Goal: Task Accomplishment & Management: Use online tool/utility

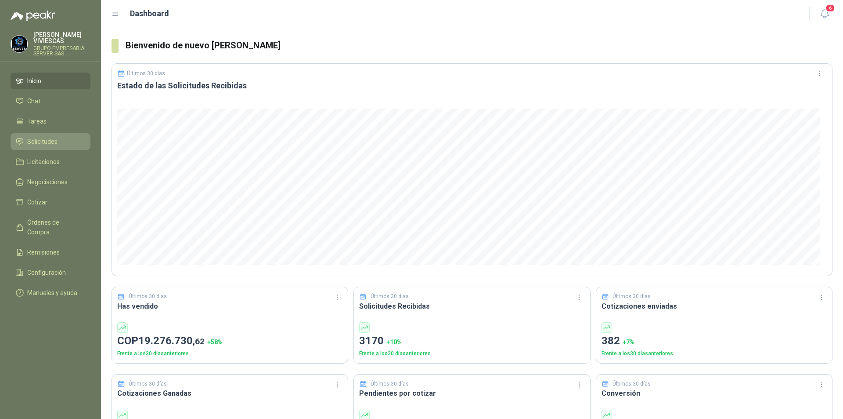
click at [28, 139] on span "Solicitudes" at bounding box center [42, 142] width 30 height 10
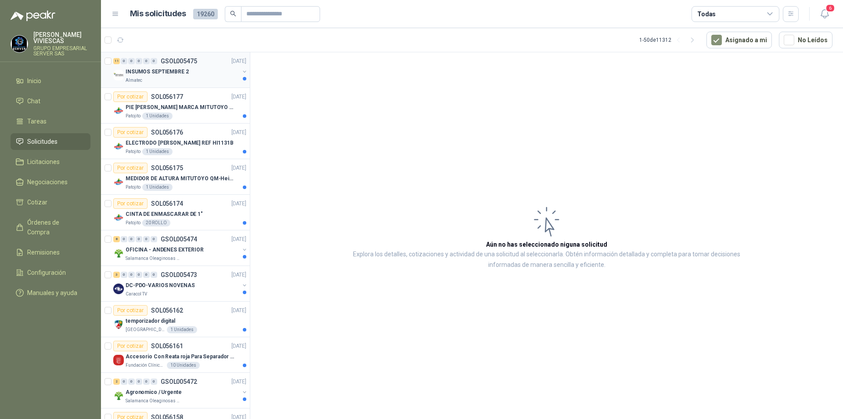
click at [143, 72] on p "INSUMOS SEPTIEMBRE 2" at bounding box center [157, 72] width 63 height 8
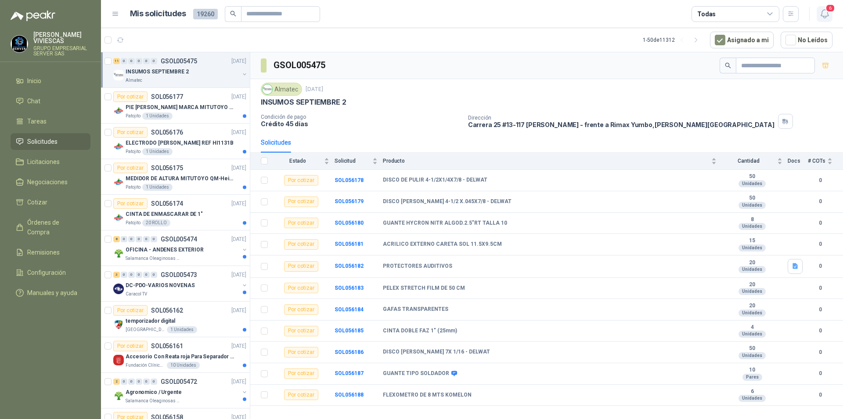
click at [827, 16] on icon "button" at bounding box center [824, 14] width 7 height 8
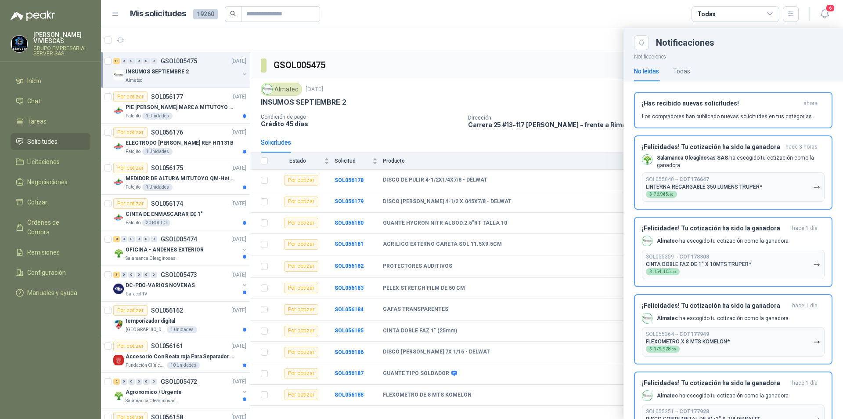
click at [460, 81] on div at bounding box center [472, 223] width 742 height 390
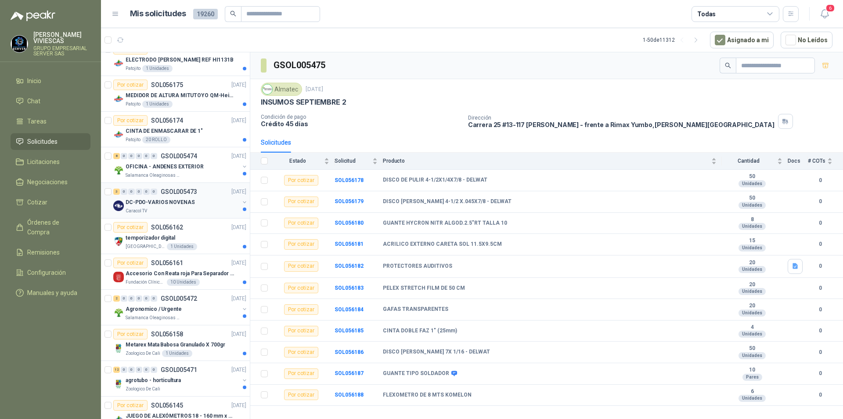
scroll to position [88, 0]
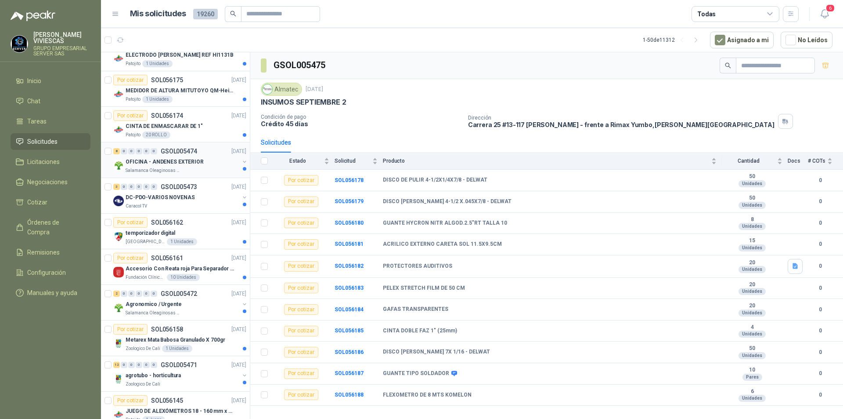
click at [151, 171] on p "Salamanca Oleaginosas SAS" at bounding box center [153, 170] width 55 height 7
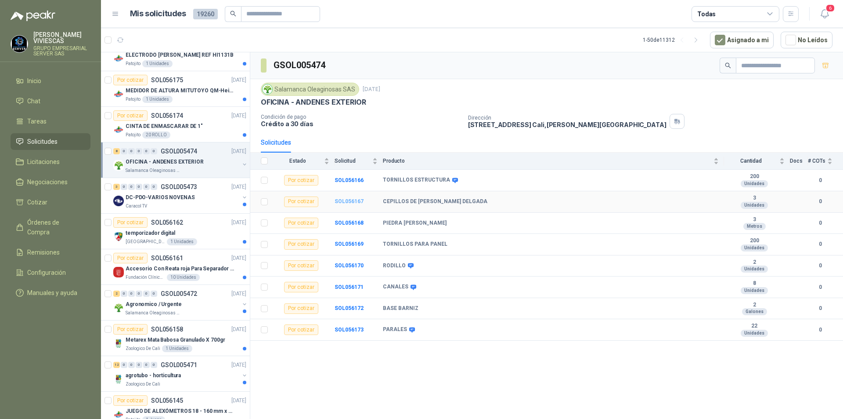
click at [343, 202] on b "SOL056167" at bounding box center [349, 201] width 29 height 6
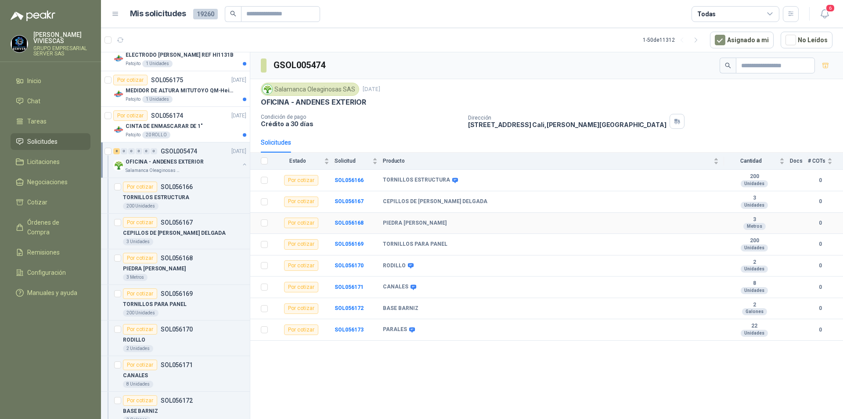
click at [355, 219] on td "SOL056168" at bounding box center [359, 224] width 48 height 22
click at [351, 222] on b "SOL056168" at bounding box center [349, 223] width 29 height 6
drag, startPoint x: 344, startPoint y: 260, endPoint x: 362, endPoint y: 263, distance: 18.7
click at [345, 261] on td "SOL056170" at bounding box center [359, 266] width 48 height 22
click at [348, 264] on b "SOL056170" at bounding box center [349, 265] width 29 height 6
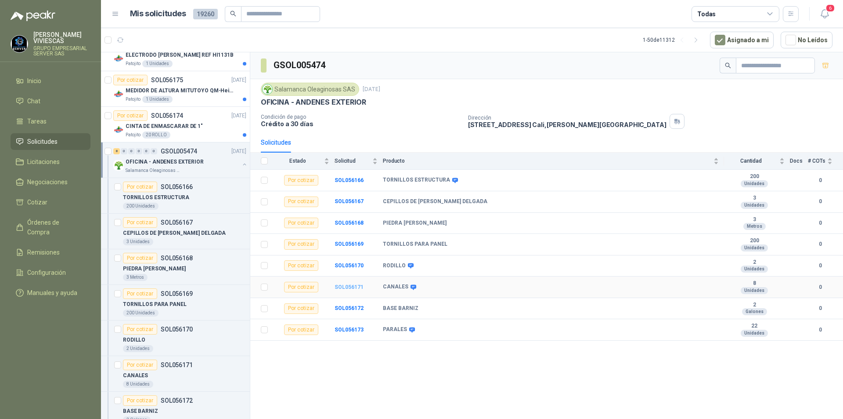
click at [348, 289] on b "SOL056171" at bounding box center [349, 287] width 29 height 6
click at [350, 327] on b "SOL056173" at bounding box center [349, 329] width 29 height 6
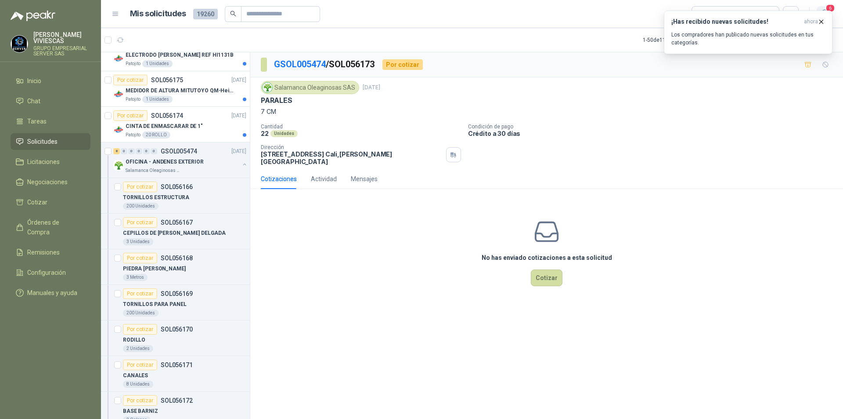
click at [833, 8] on span "6" at bounding box center [831, 8] width 10 height 8
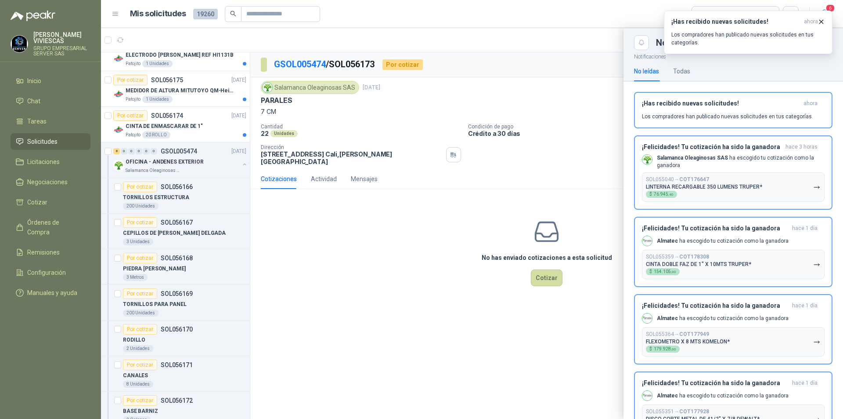
drag, startPoint x: 590, startPoint y: 237, endPoint x: 843, endPoint y: 17, distance: 335.3
click at [597, 232] on div at bounding box center [472, 223] width 742 height 390
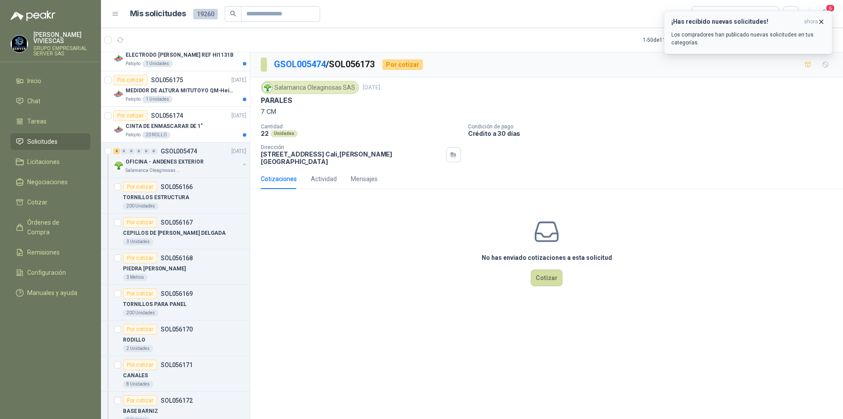
click at [817, 24] on span "ahora" at bounding box center [811, 21] width 14 height 7
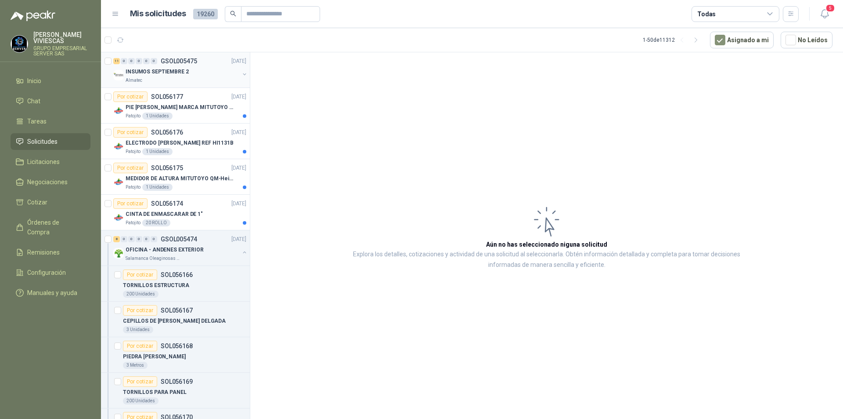
click at [182, 76] on div "INSUMOS SEPTIEMBRE 2" at bounding box center [183, 71] width 114 height 11
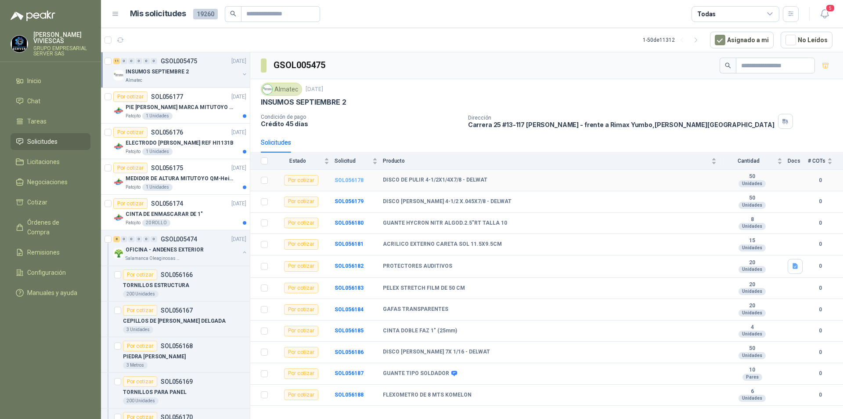
click at [350, 181] on b "SOL056178" at bounding box center [349, 180] width 29 height 6
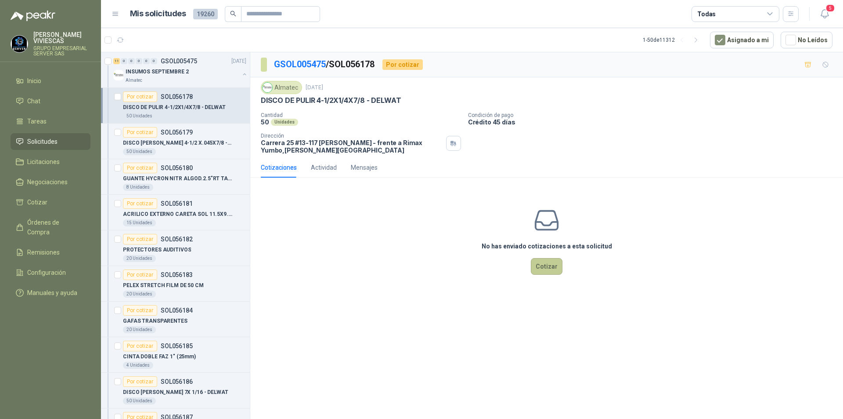
click at [552, 272] on button "Cotizar" at bounding box center [547, 266] width 32 height 17
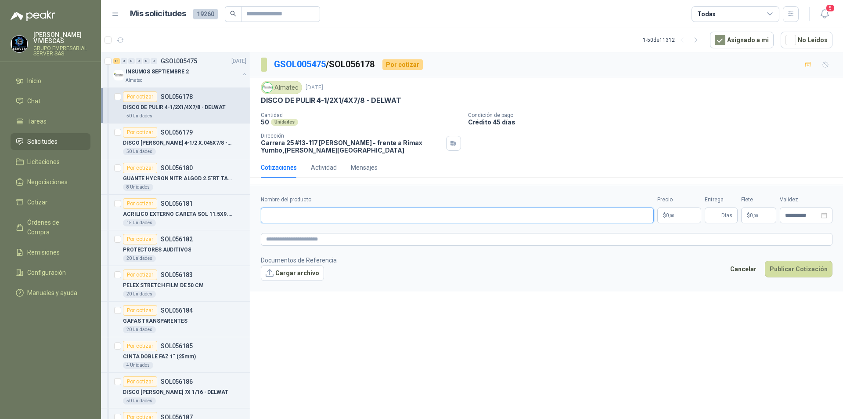
click at [293, 216] on input "Nombre del producto" at bounding box center [457, 215] width 393 height 16
type input "*"
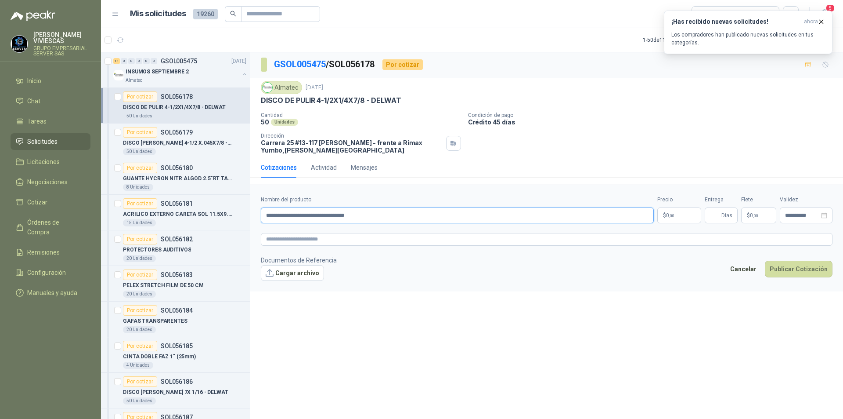
type input "**********"
click at [679, 219] on p "$ 0 ,00" at bounding box center [679, 215] width 44 height 16
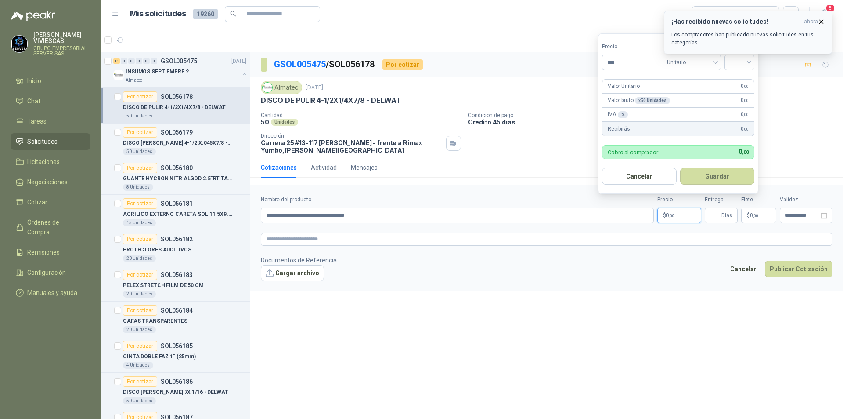
click at [816, 22] on span "ahora" at bounding box center [811, 21] width 14 height 7
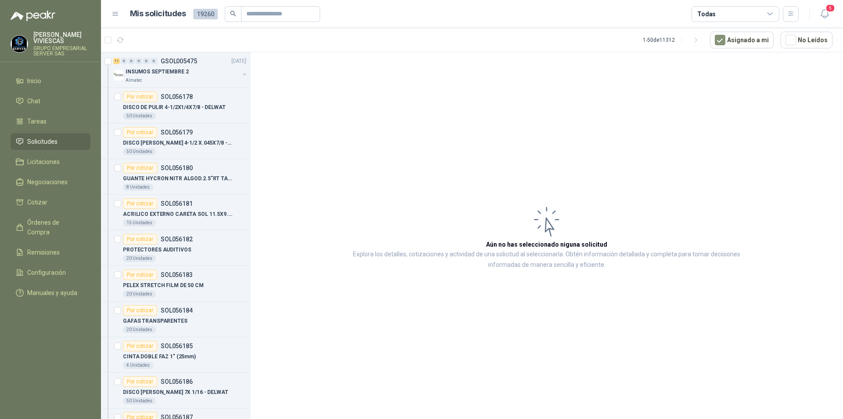
click at [819, 22] on header "Mis solicitudes 19260 Todas 5" at bounding box center [472, 14] width 742 height 28
click at [169, 108] on p "DISCO DE PULIR 4-1/2X1/4X7/8 - DELWAT" at bounding box center [174, 107] width 103 height 8
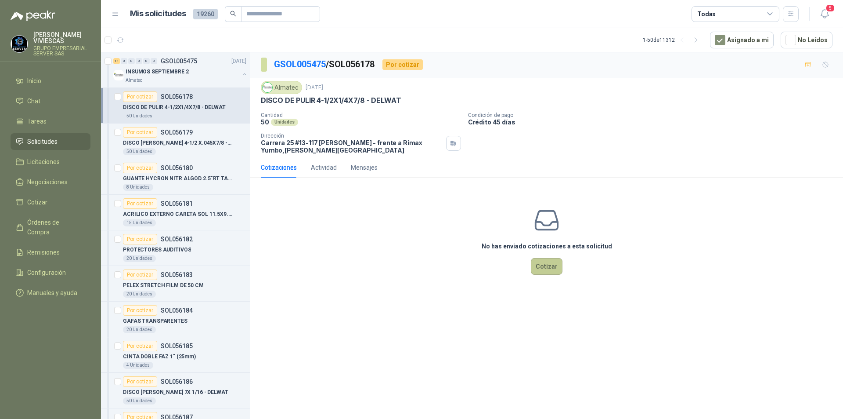
click at [549, 271] on button "Cotizar" at bounding box center [547, 266] width 32 height 17
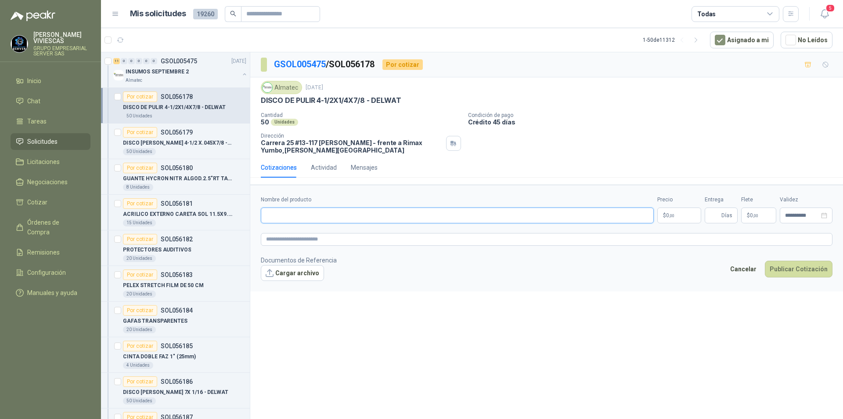
click at [271, 217] on input "Nombre del producto" at bounding box center [457, 215] width 393 height 16
click at [298, 214] on input "Nombre del producto" at bounding box center [457, 215] width 393 height 16
type input "**********"
click at [671, 217] on span ",00" at bounding box center [671, 215] width 5 height 5
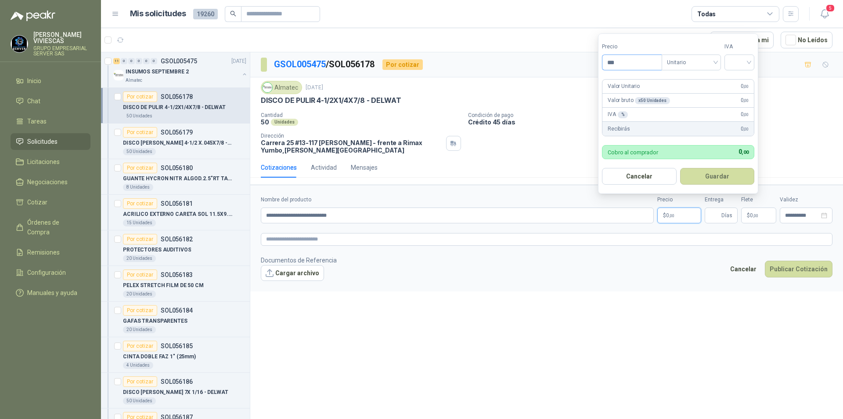
click at [638, 66] on input "***" at bounding box center [632, 62] width 59 height 15
type input "*******"
drag, startPoint x: 758, startPoint y: 56, endPoint x: 747, endPoint y: 59, distance: 11.0
click at [757, 56] on form "Precio ******* Tipo Unitario IVA Valor Unitario 4.500 ,00 Valor bruto x 50 Unid…" at bounding box center [678, 113] width 160 height 160
click at [747, 59] on input "search" at bounding box center [739, 61] width 19 height 13
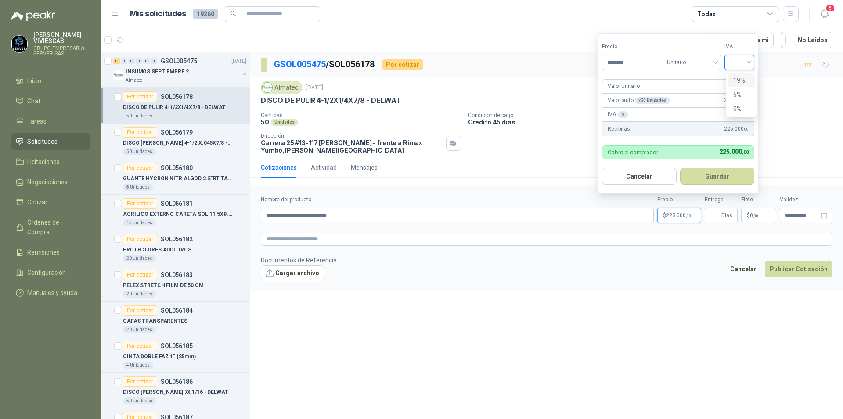
drag, startPoint x: 745, startPoint y: 79, endPoint x: 735, endPoint y: 83, distance: 11.3
click at [743, 79] on div "19%" at bounding box center [741, 81] width 16 height 10
click at [715, 177] on button "Guardar" at bounding box center [719, 176] width 76 height 17
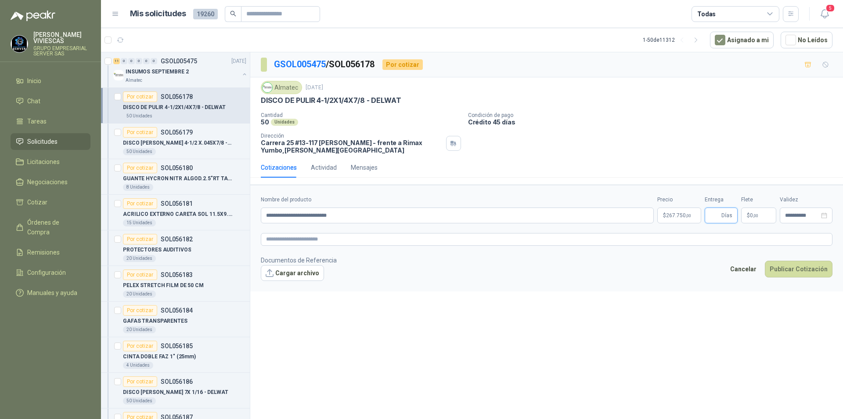
click at [717, 217] on input "Entrega" at bounding box center [715, 215] width 10 height 15
type input "*"
click at [802, 250] on form "**********" at bounding box center [546, 237] width 593 height 106
click at [795, 269] on button "Publicar Cotización" at bounding box center [799, 268] width 68 height 17
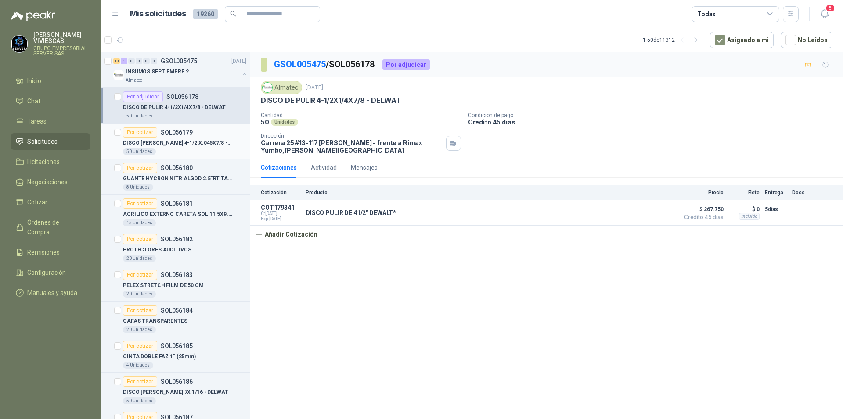
click at [177, 145] on p "DISCO [PERSON_NAME] 4-1/2 X.045X7/8 - DELWAT" at bounding box center [177, 143] width 109 height 8
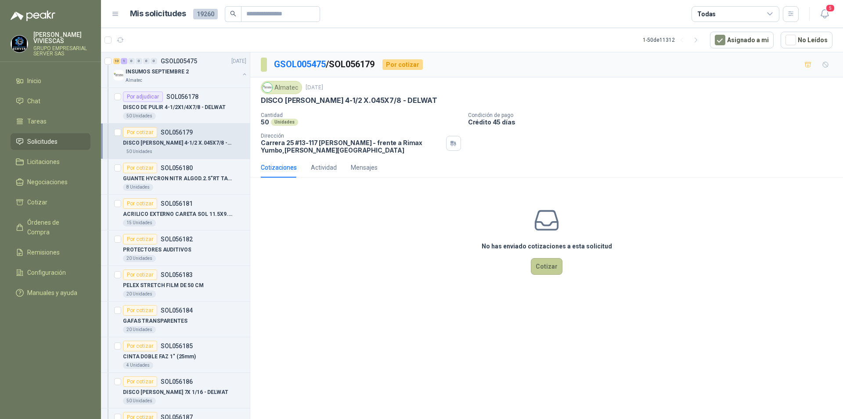
click at [552, 269] on button "Cotizar" at bounding box center [547, 266] width 32 height 17
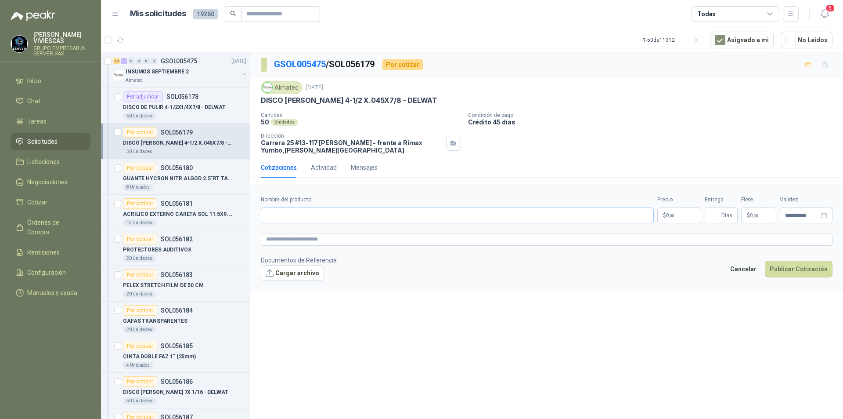
click at [286, 207] on div "Nombre del producto" at bounding box center [457, 209] width 393 height 28
click at [276, 212] on input "Nombre del producto" at bounding box center [457, 215] width 393 height 16
click at [403, 215] on input "**********" at bounding box center [457, 215] width 393 height 16
type input "**********"
click at [669, 213] on span ",00" at bounding box center [671, 215] width 5 height 5
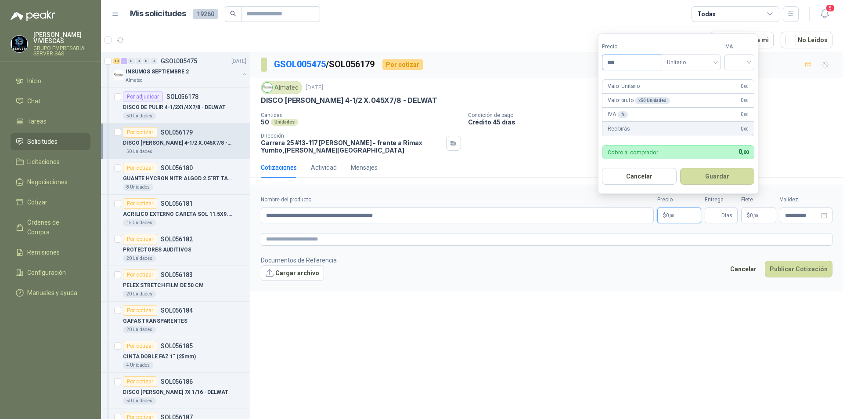
click at [628, 61] on input "***" at bounding box center [632, 62] width 59 height 15
type input "*******"
click at [749, 63] on input "search" at bounding box center [739, 61] width 19 height 13
drag, startPoint x: 744, startPoint y: 80, endPoint x: 736, endPoint y: 141, distance: 61.6
click at [744, 80] on div "19%" at bounding box center [741, 81] width 16 height 10
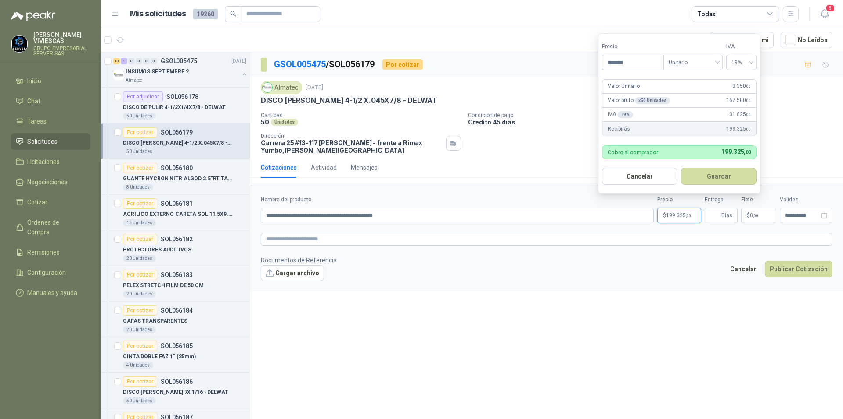
drag, startPoint x: 715, startPoint y: 174, endPoint x: 721, endPoint y: 225, distance: 50.9
click at [714, 174] on button "Guardar" at bounding box center [719, 176] width 76 height 17
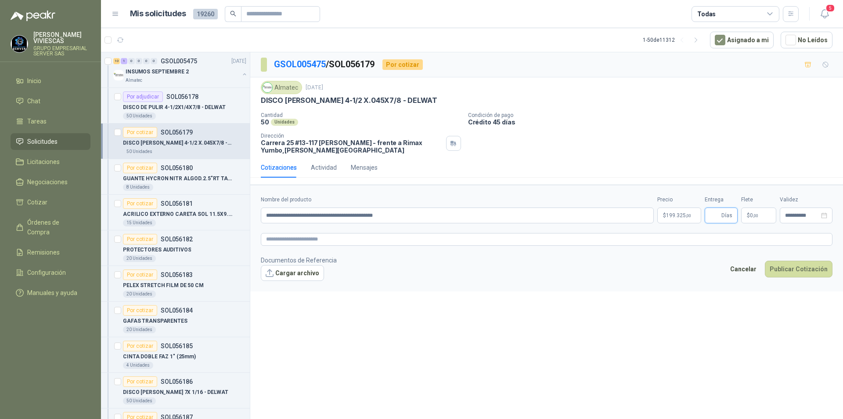
click at [716, 222] on input "Entrega" at bounding box center [715, 215] width 10 height 15
click at [712, 209] on input "Entrega" at bounding box center [715, 215] width 10 height 15
type input "*"
click at [808, 266] on button "Publicar Cotización" at bounding box center [799, 268] width 68 height 17
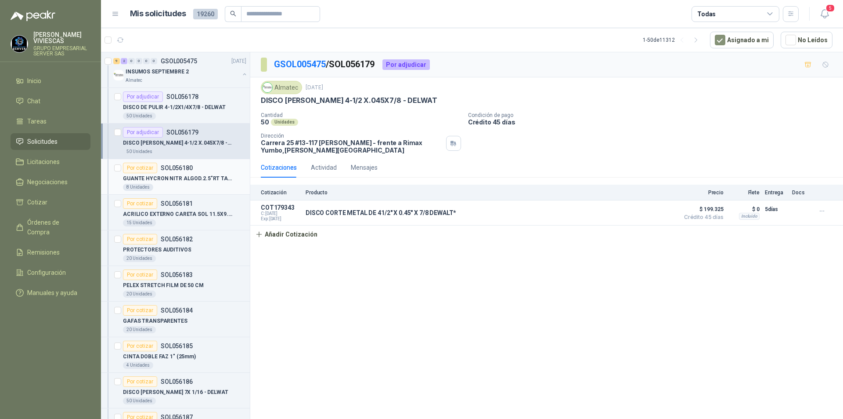
click at [158, 180] on p "GUANTE HYCRON NITR ALGOD.2.5"RT TALLA 10" at bounding box center [177, 178] width 109 height 8
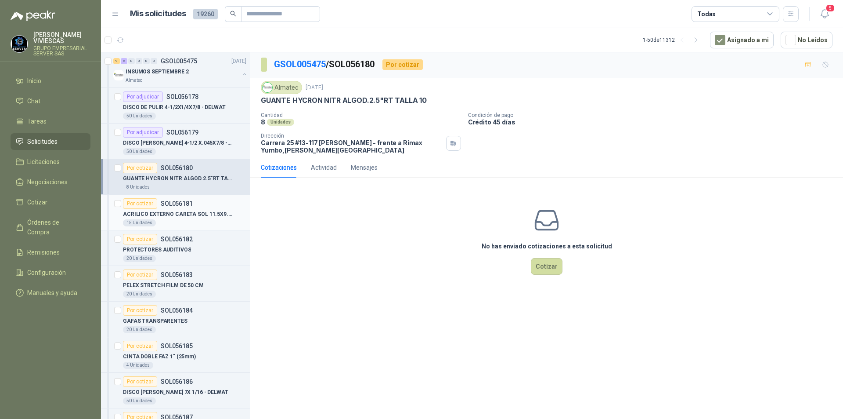
click at [177, 220] on div "15 Unidades" at bounding box center [184, 222] width 123 height 7
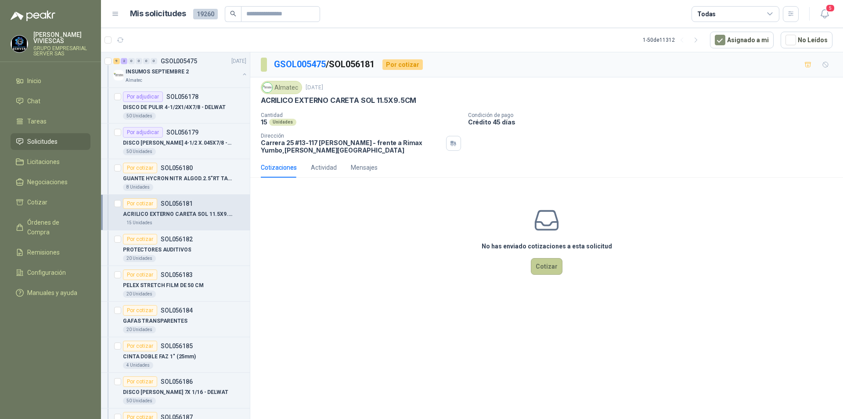
click at [558, 274] on button "Cotizar" at bounding box center [547, 266] width 32 height 17
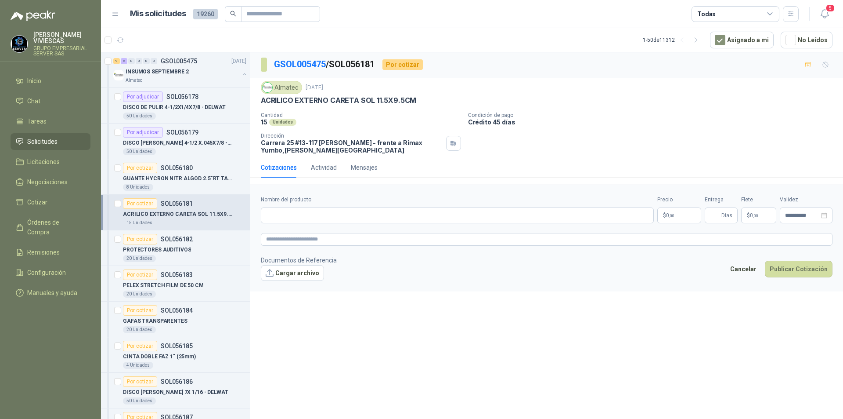
click at [314, 192] on form "**********" at bounding box center [546, 237] width 593 height 106
drag, startPoint x: 298, startPoint y: 153, endPoint x: 634, endPoint y: 331, distance: 380.1
click at [634, 331] on div "**********" at bounding box center [546, 236] width 593 height 369
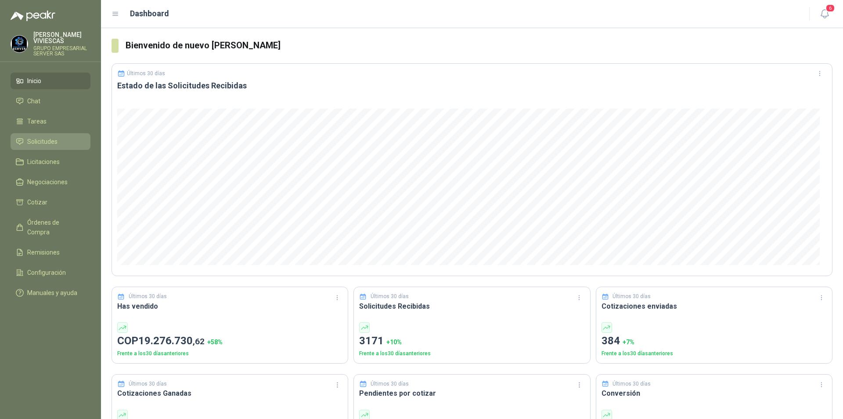
click at [46, 141] on span "Solicitudes" at bounding box center [42, 142] width 30 height 10
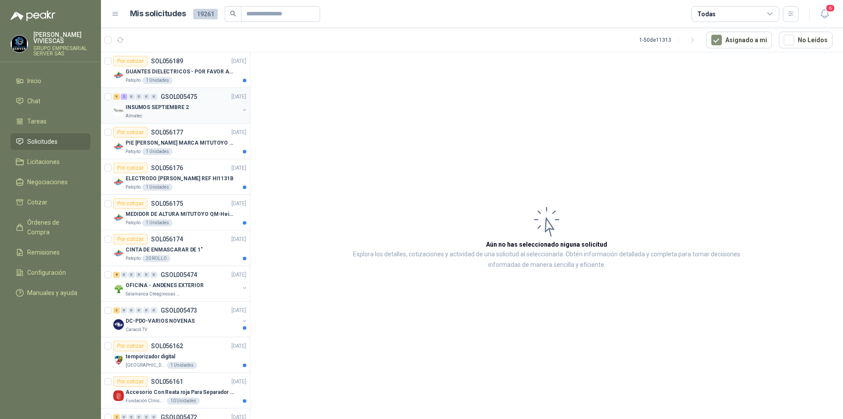
click at [159, 108] on p "INSUMOS SEPTIEMBRE 2" at bounding box center [157, 107] width 63 height 8
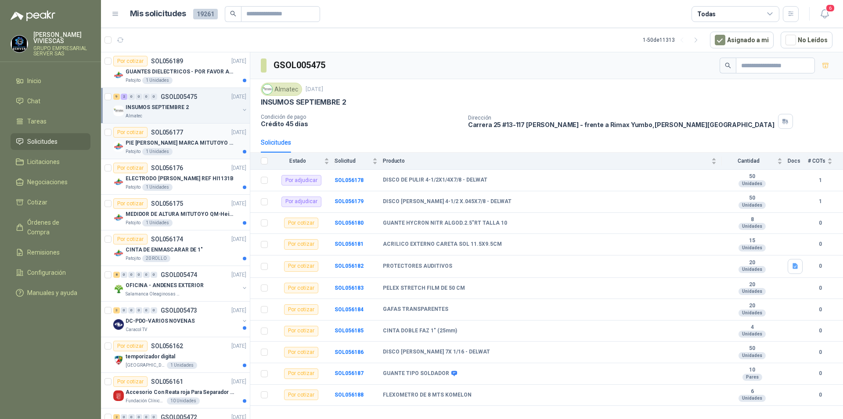
click at [188, 142] on p "PIE [PERSON_NAME] MARCA MITUTOYO REF [PHONE_NUMBER]" at bounding box center [180, 143] width 109 height 8
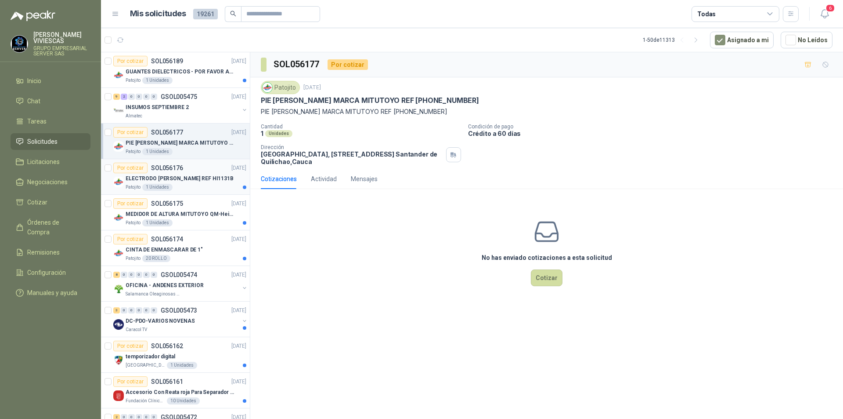
click at [167, 181] on p "ELECTRODO [PERSON_NAME] REF HI1131B" at bounding box center [180, 178] width 108 height 8
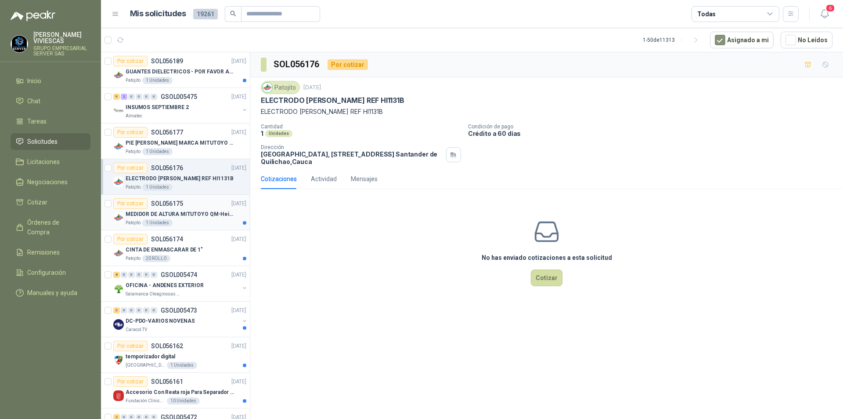
click at [184, 214] on p "MEDIDOR DE ALTURA MITUTOYO QM-Height 518-245" at bounding box center [180, 214] width 109 height 8
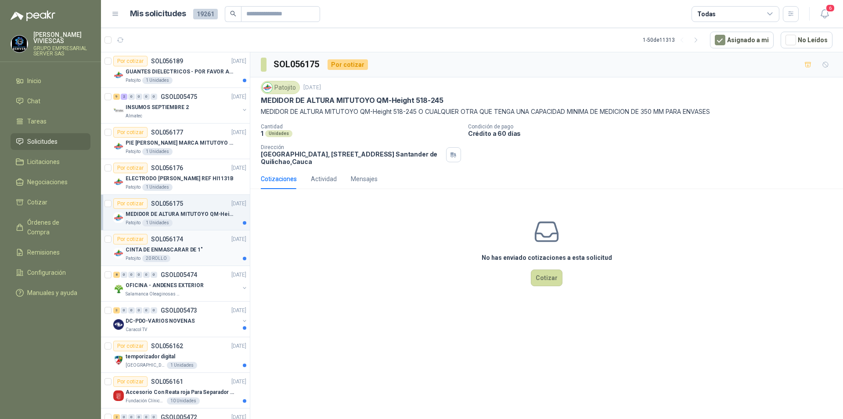
click at [177, 253] on p "CINTA DE ENMASCARAR DE 1"" at bounding box center [164, 249] width 77 height 8
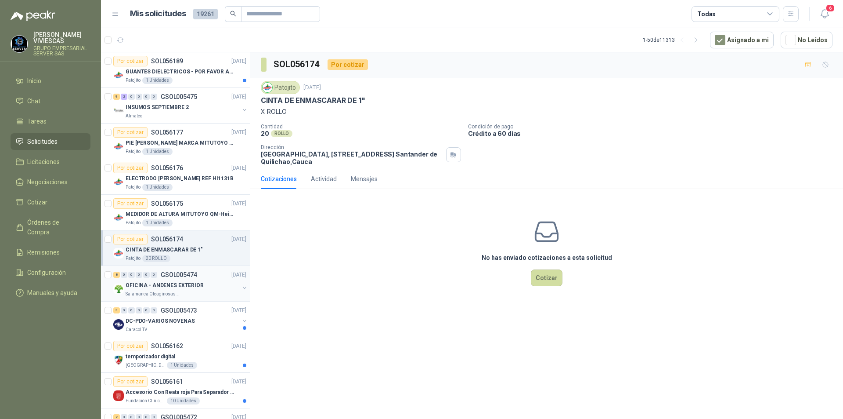
click at [172, 287] on p "OFICINA - ANDENES EXTERIOR" at bounding box center [165, 285] width 78 height 8
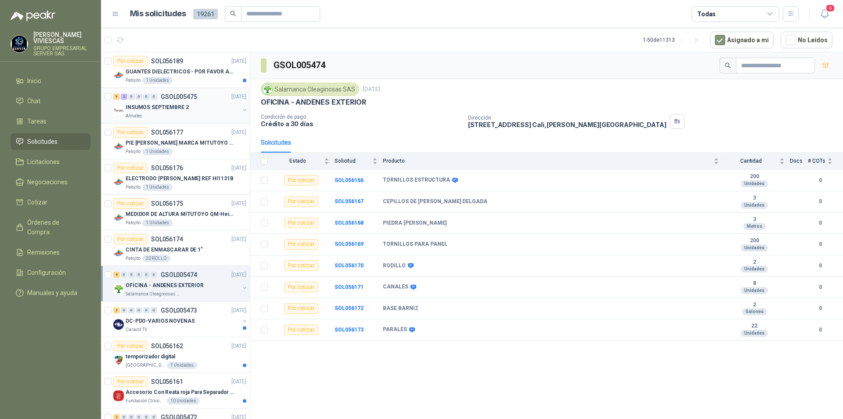
click at [155, 107] on p "INSUMOS SEPTIEMBRE 2" at bounding box center [157, 107] width 63 height 8
